Goal: Task Accomplishment & Management: Manage account settings

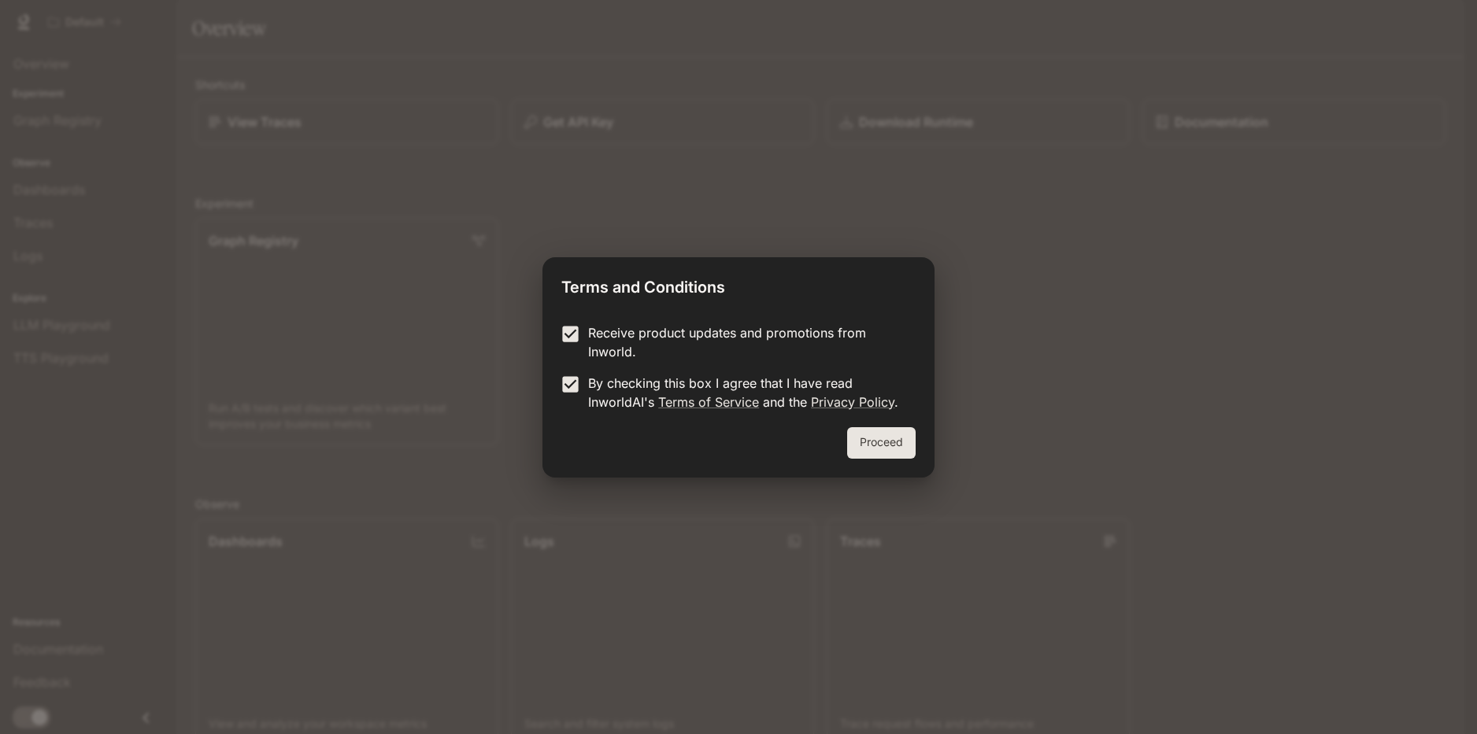
click at [883, 446] on button "Proceed" at bounding box center [881, 442] width 68 height 31
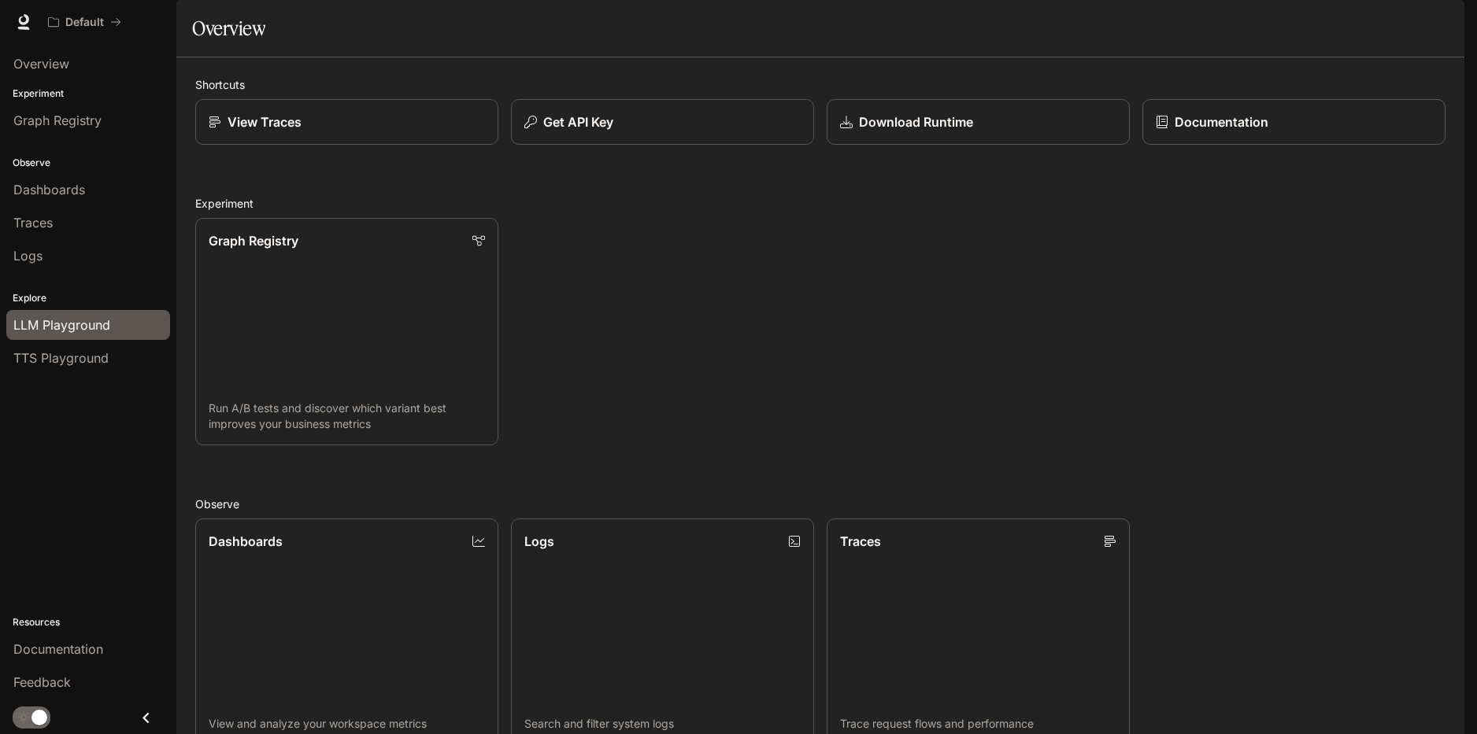
click at [116, 320] on div "LLM Playground" at bounding box center [88, 325] width 150 height 19
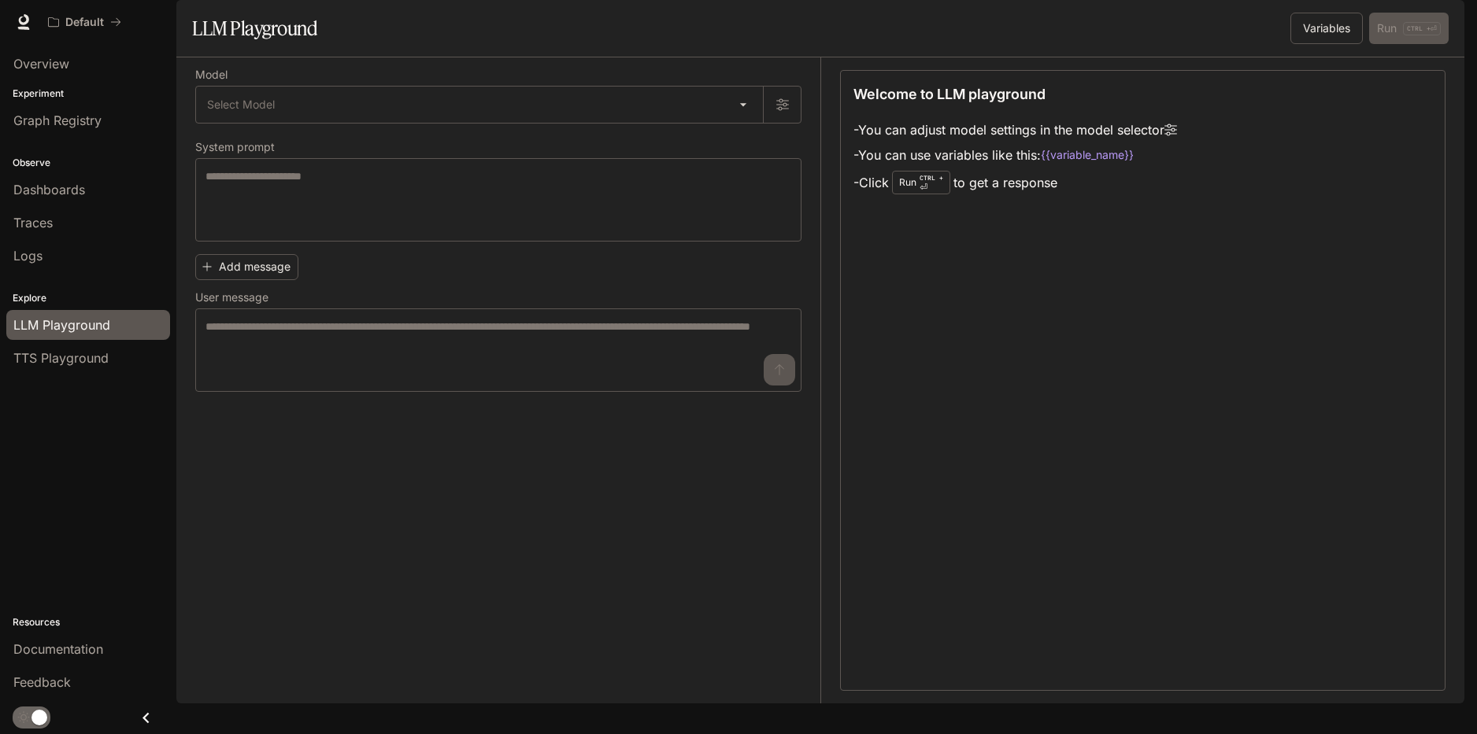
click at [111, 364] on div "TTS Playground" at bounding box center [88, 358] width 150 height 19
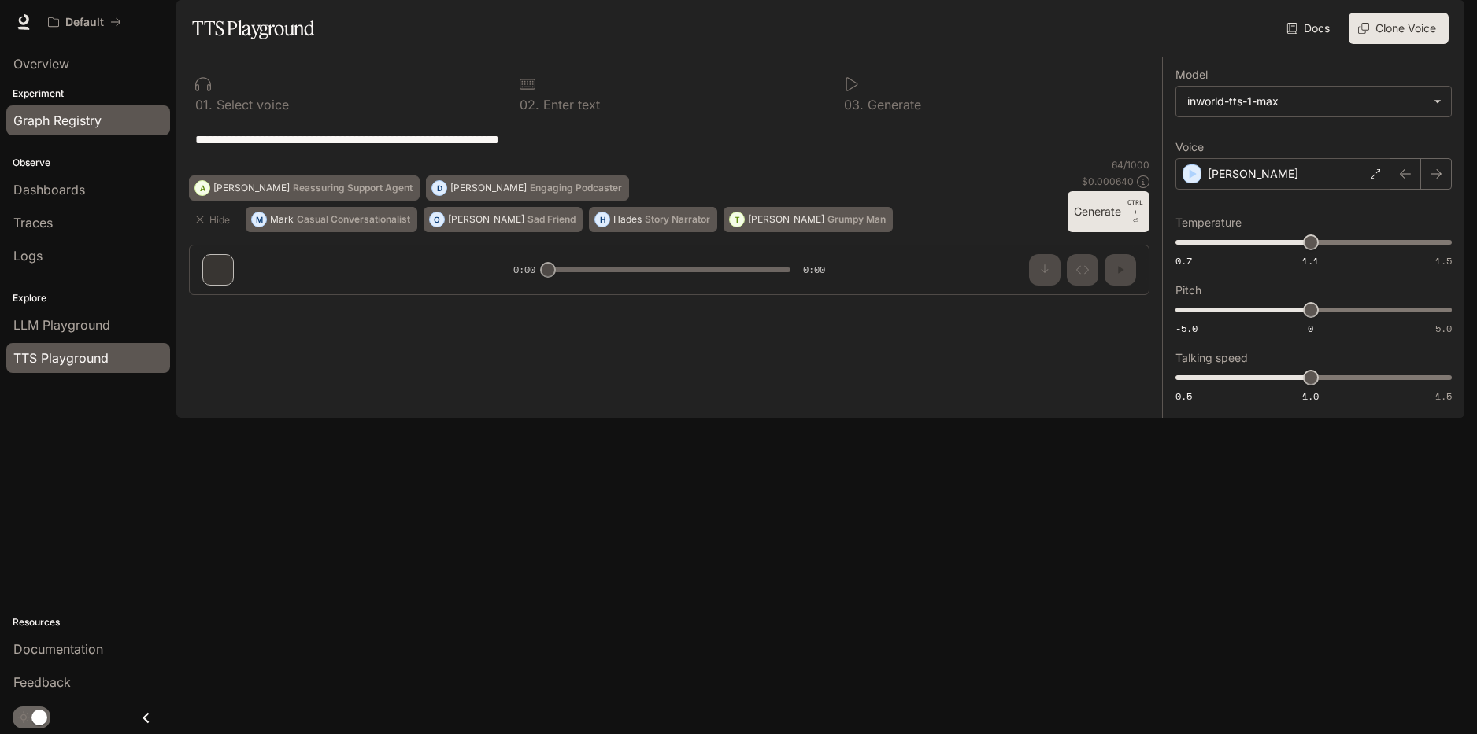
click at [76, 115] on span "Graph Registry" at bounding box center [57, 120] width 88 height 19
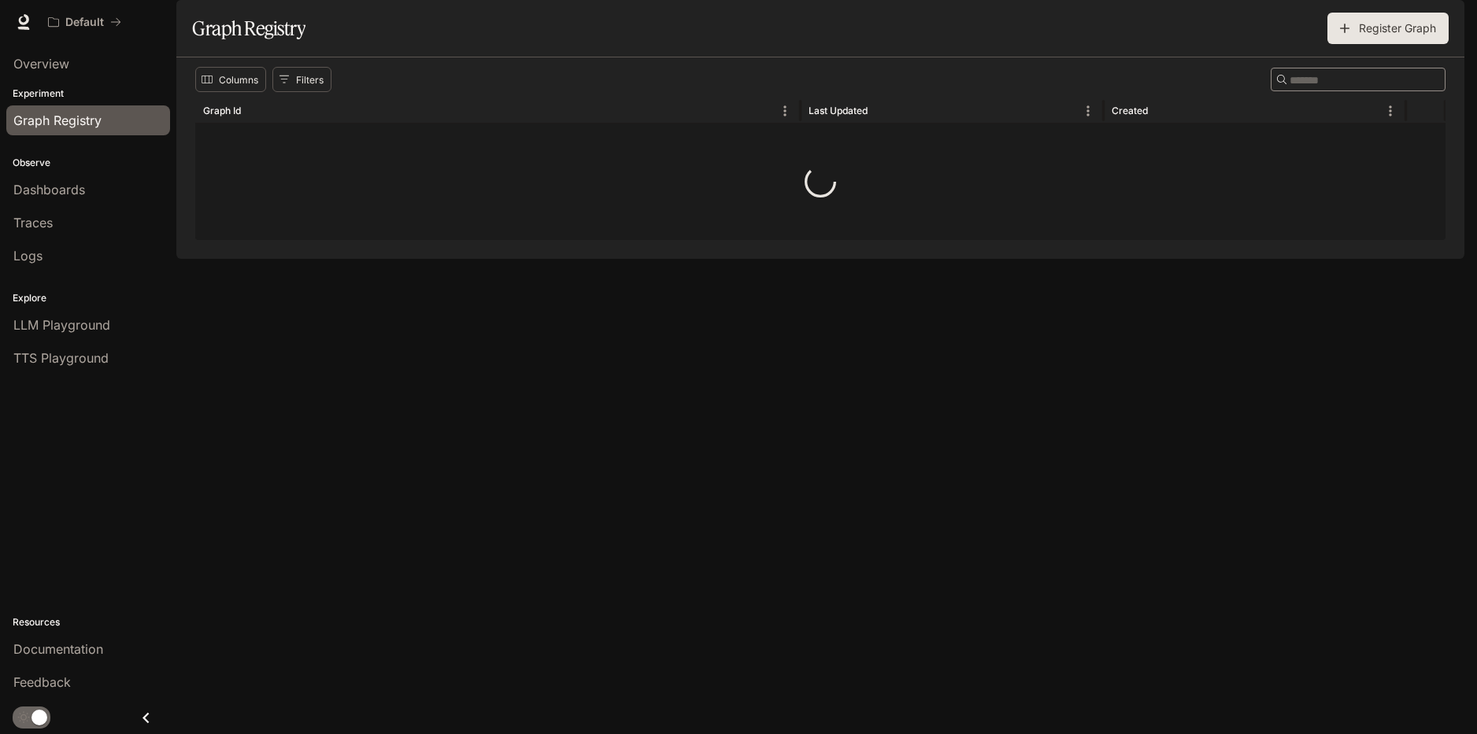
drag, startPoint x: 68, startPoint y: 82, endPoint x: 65, endPoint y: 58, distance: 23.8
click at [65, 58] on span "Overview" at bounding box center [41, 63] width 56 height 19
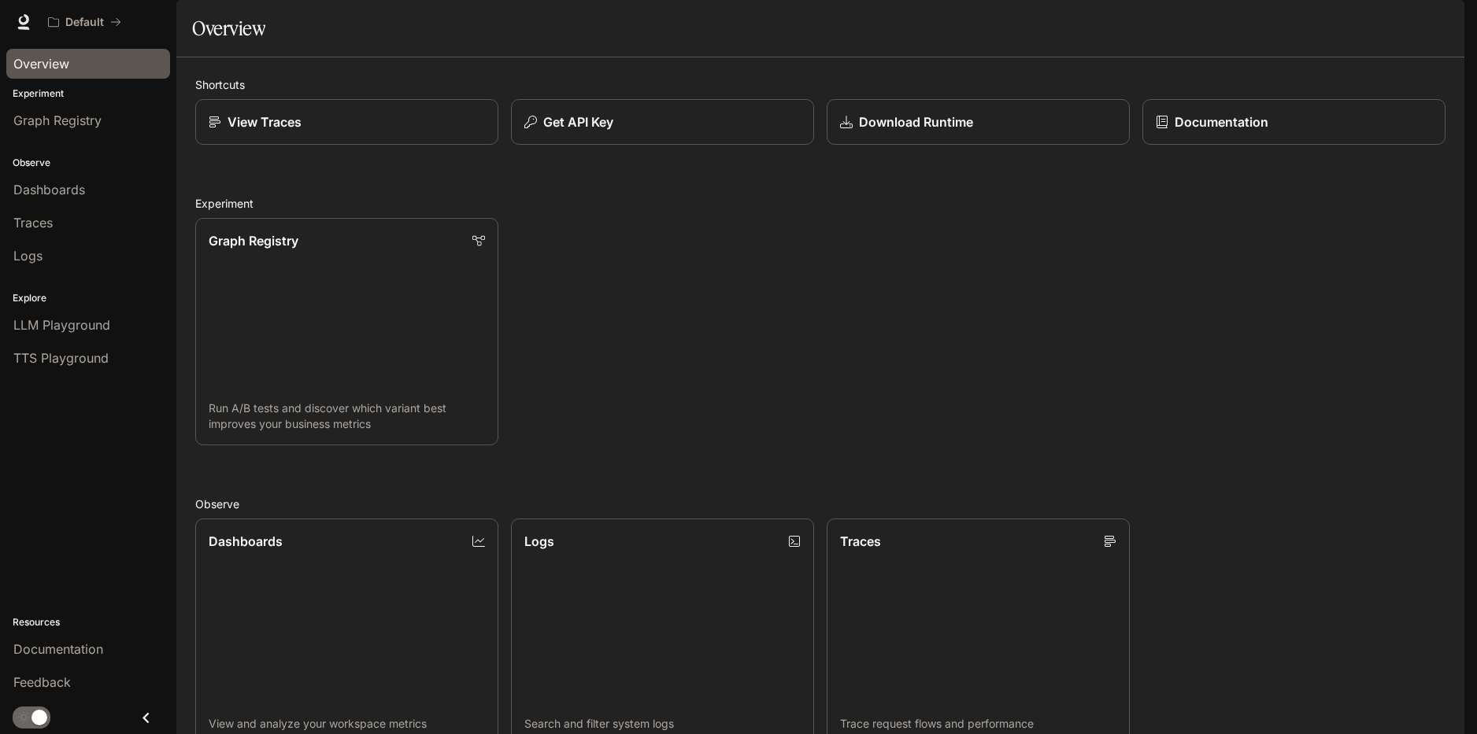
click at [1355, 19] on span "Documentation" at bounding box center [1369, 23] width 78 height 20
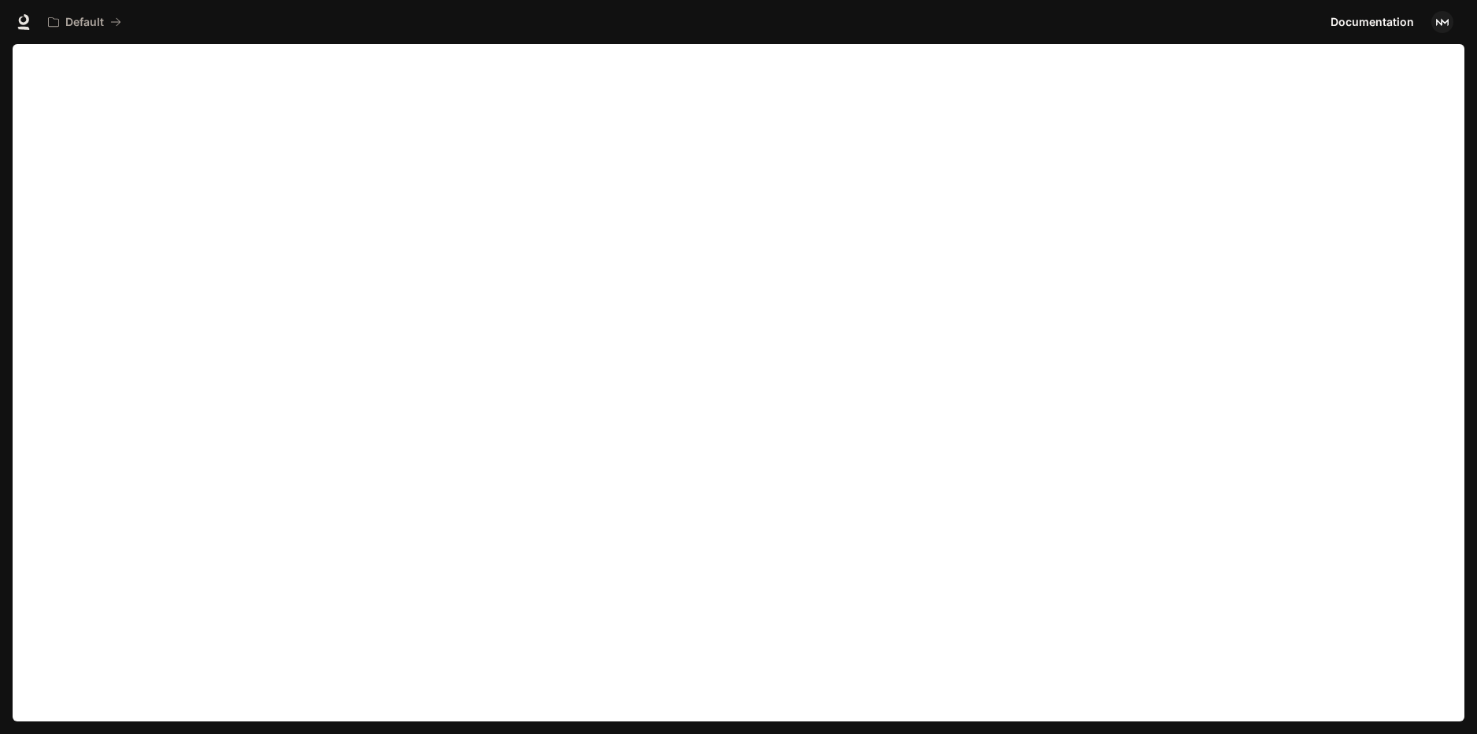
click at [1453, 18] on button "button" at bounding box center [1441, 21] width 31 height 31
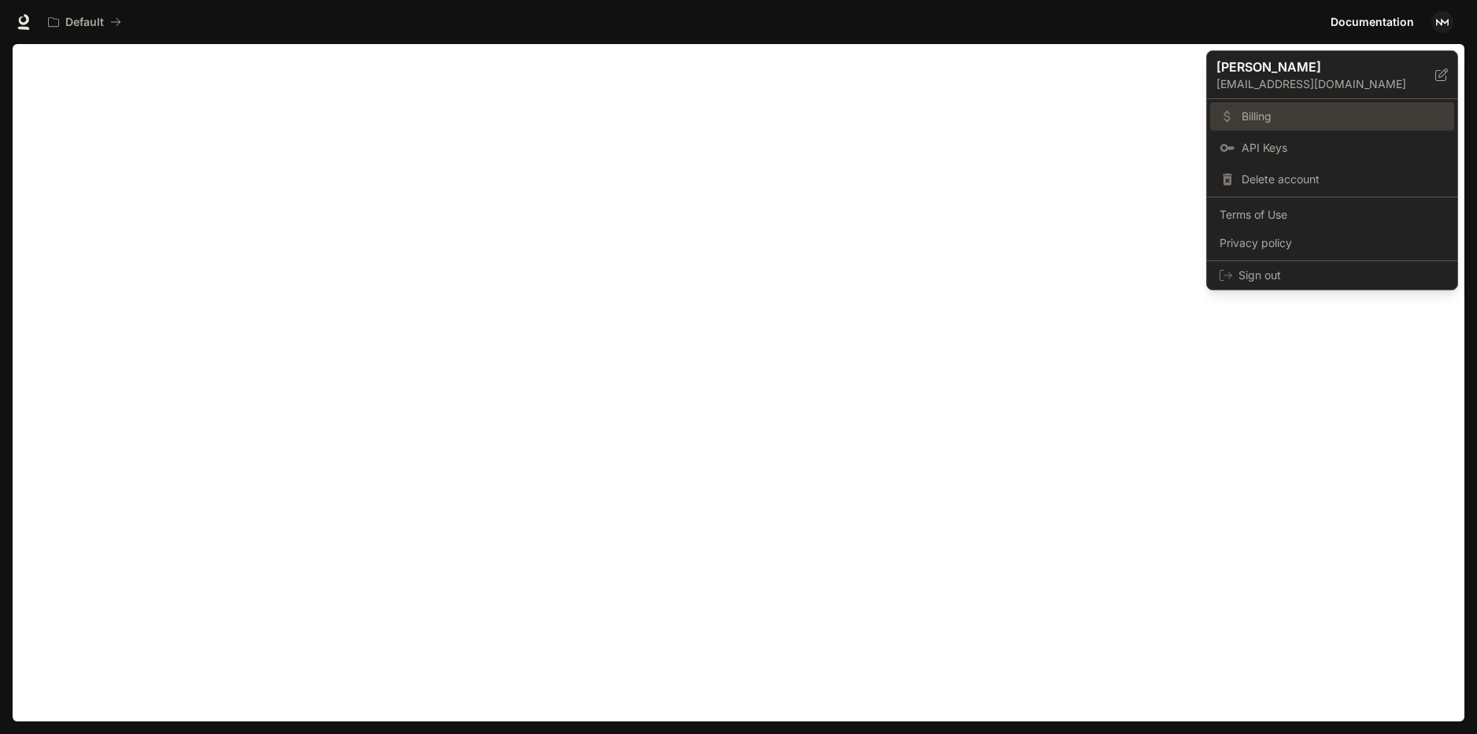
click at [1271, 113] on span "Billing" at bounding box center [1342, 117] width 203 height 16
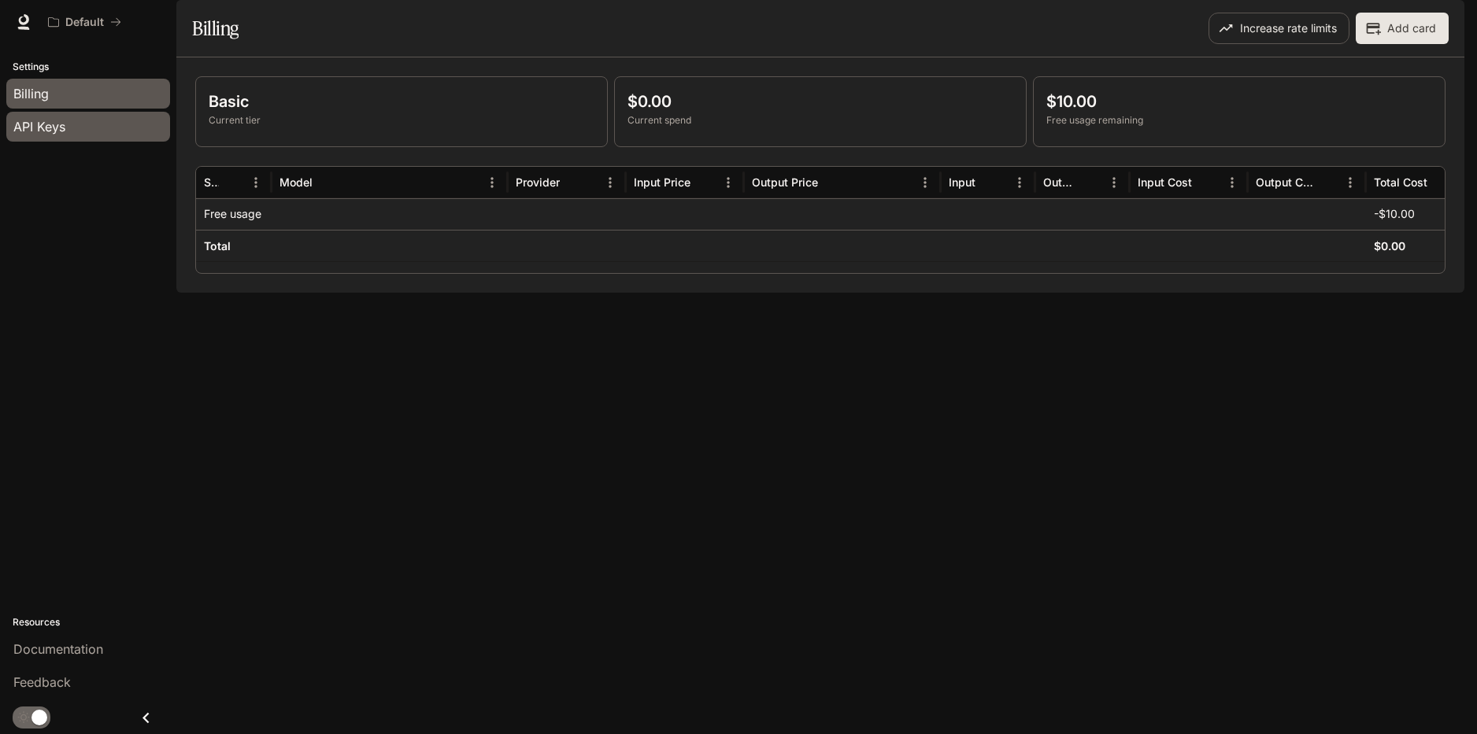
click at [46, 129] on span "API Keys" at bounding box center [39, 126] width 52 height 19
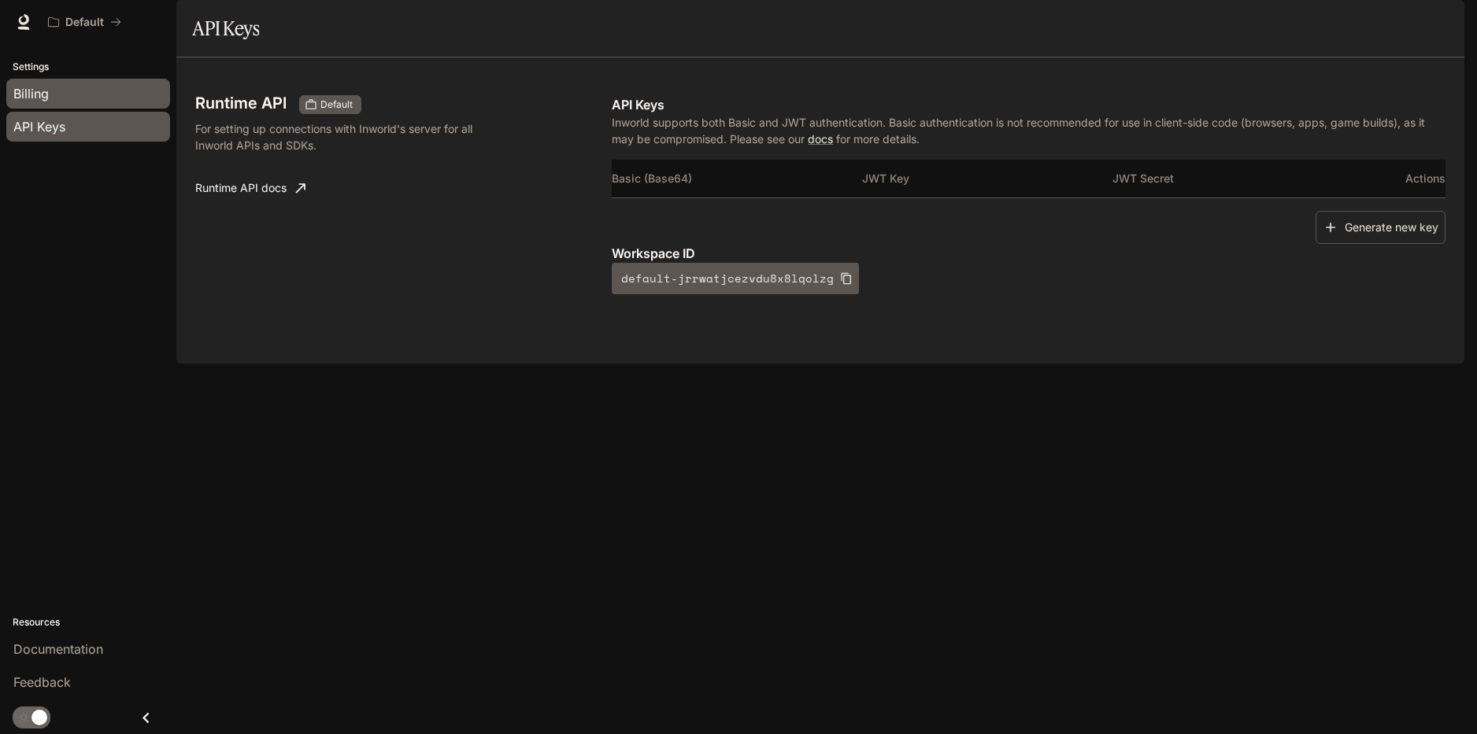
click at [61, 85] on div "Billing" at bounding box center [88, 93] width 150 height 19
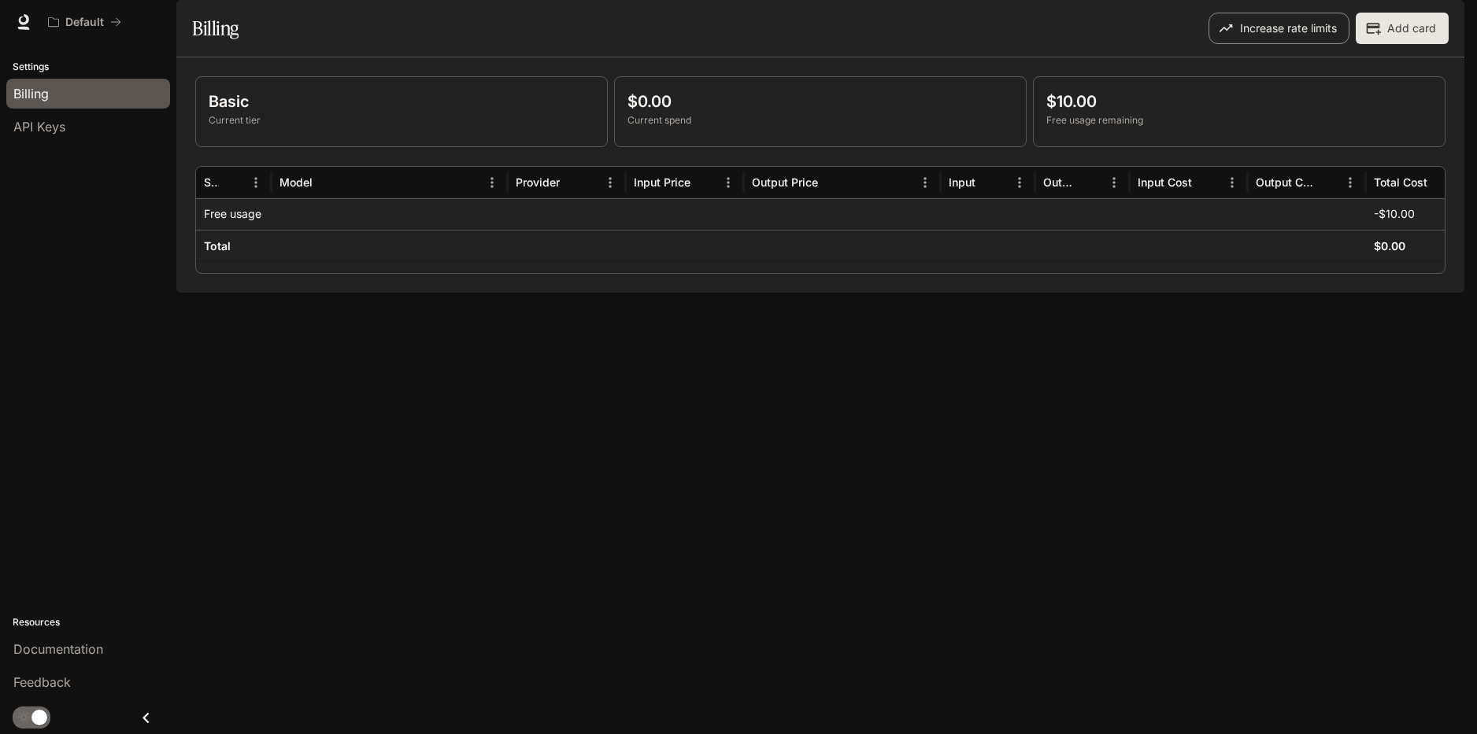
click at [1249, 44] on button "Increase rate limits" at bounding box center [1278, 28] width 141 height 31
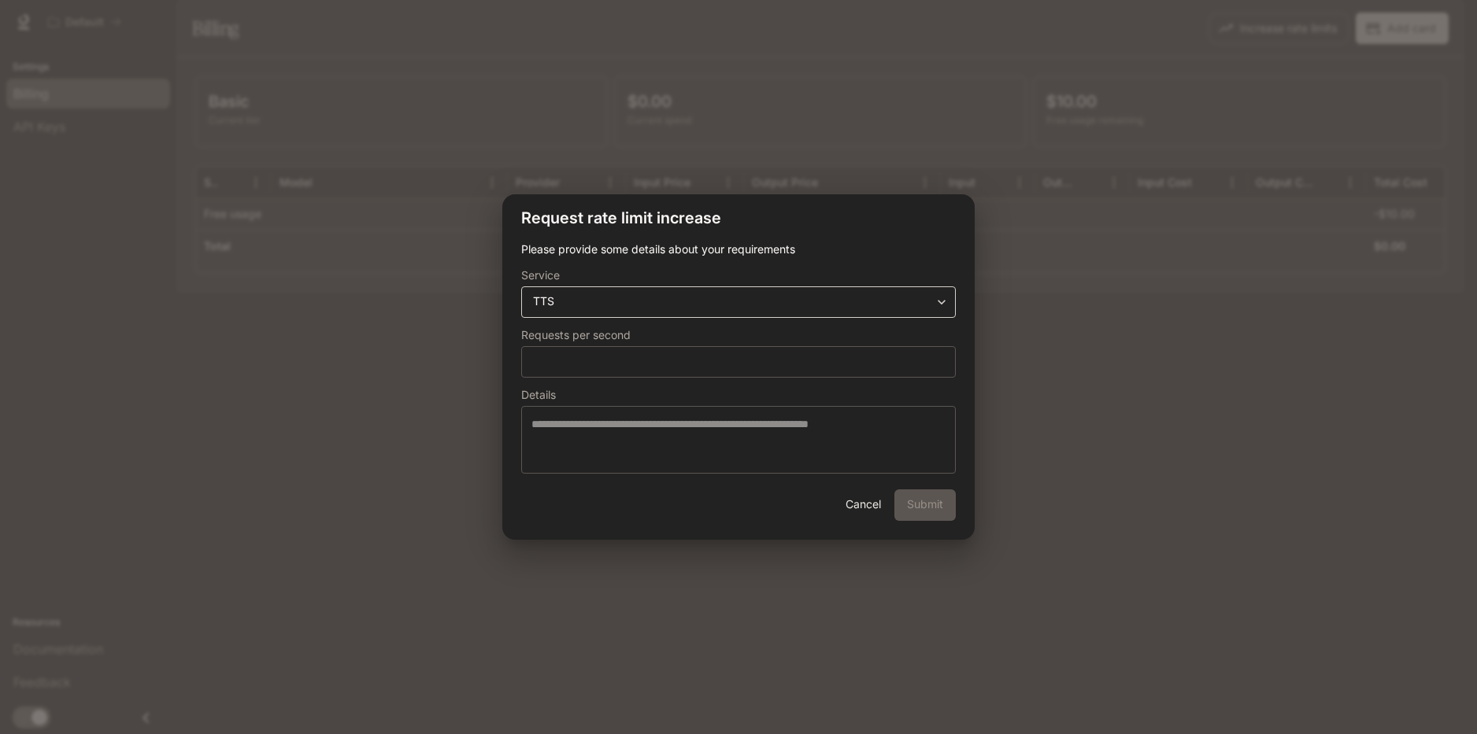
click at [612, 292] on div "**********" at bounding box center [738, 302] width 435 height 31
click at [945, 302] on body "**********" at bounding box center [738, 367] width 1477 height 734
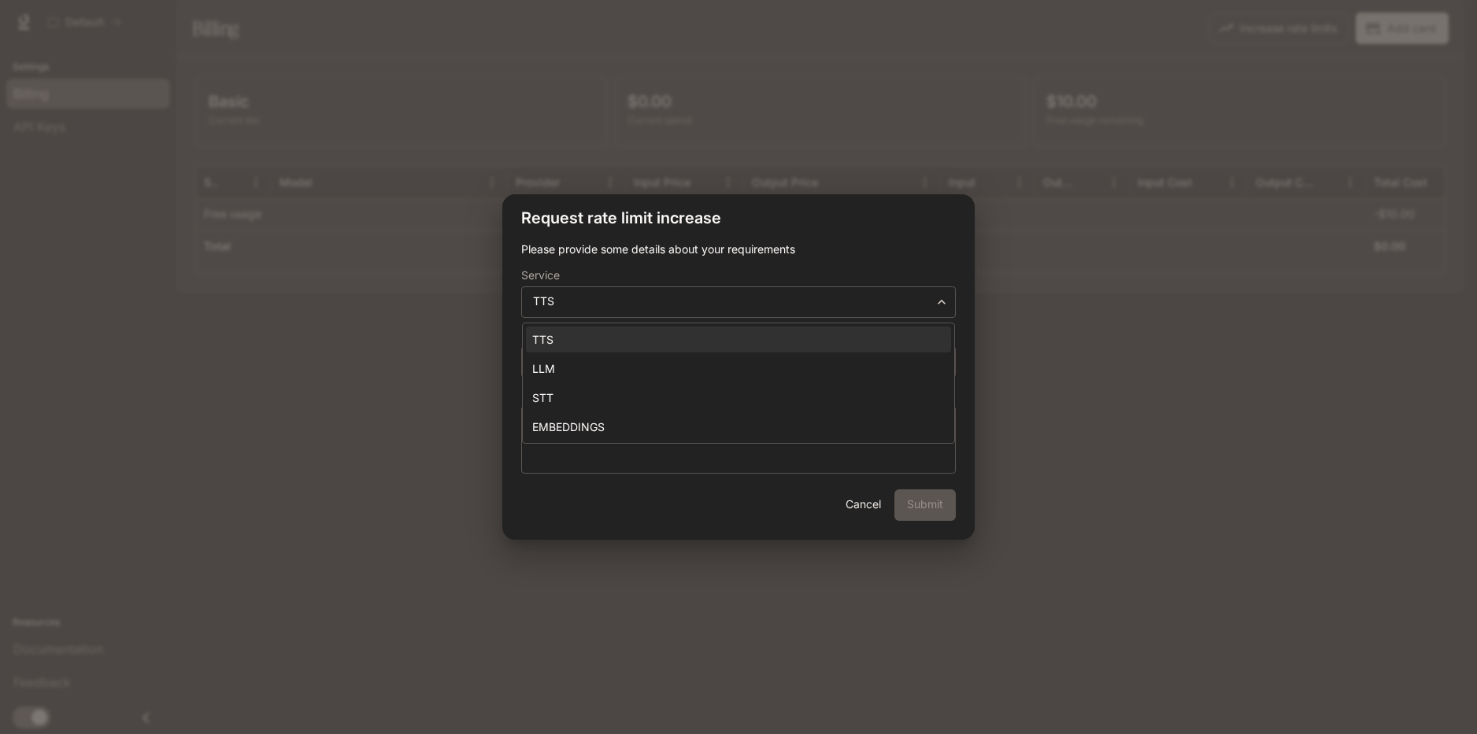
click at [875, 502] on div at bounding box center [738, 367] width 1477 height 734
